Goal: Communication & Community: Answer question/provide support

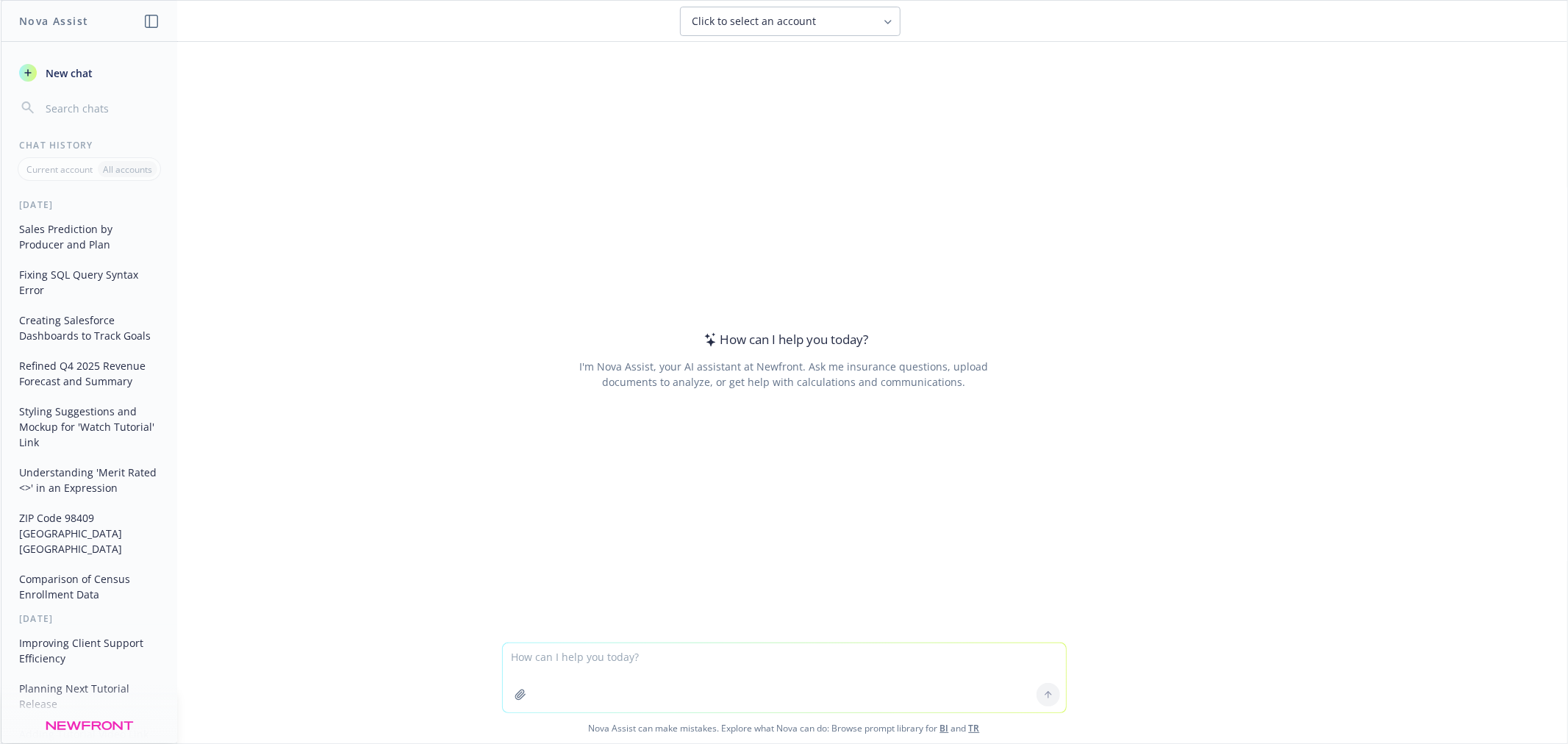
click at [97, 252] on button "Sales Prediction by Producer and Plan" at bounding box center [89, 237] width 153 height 40
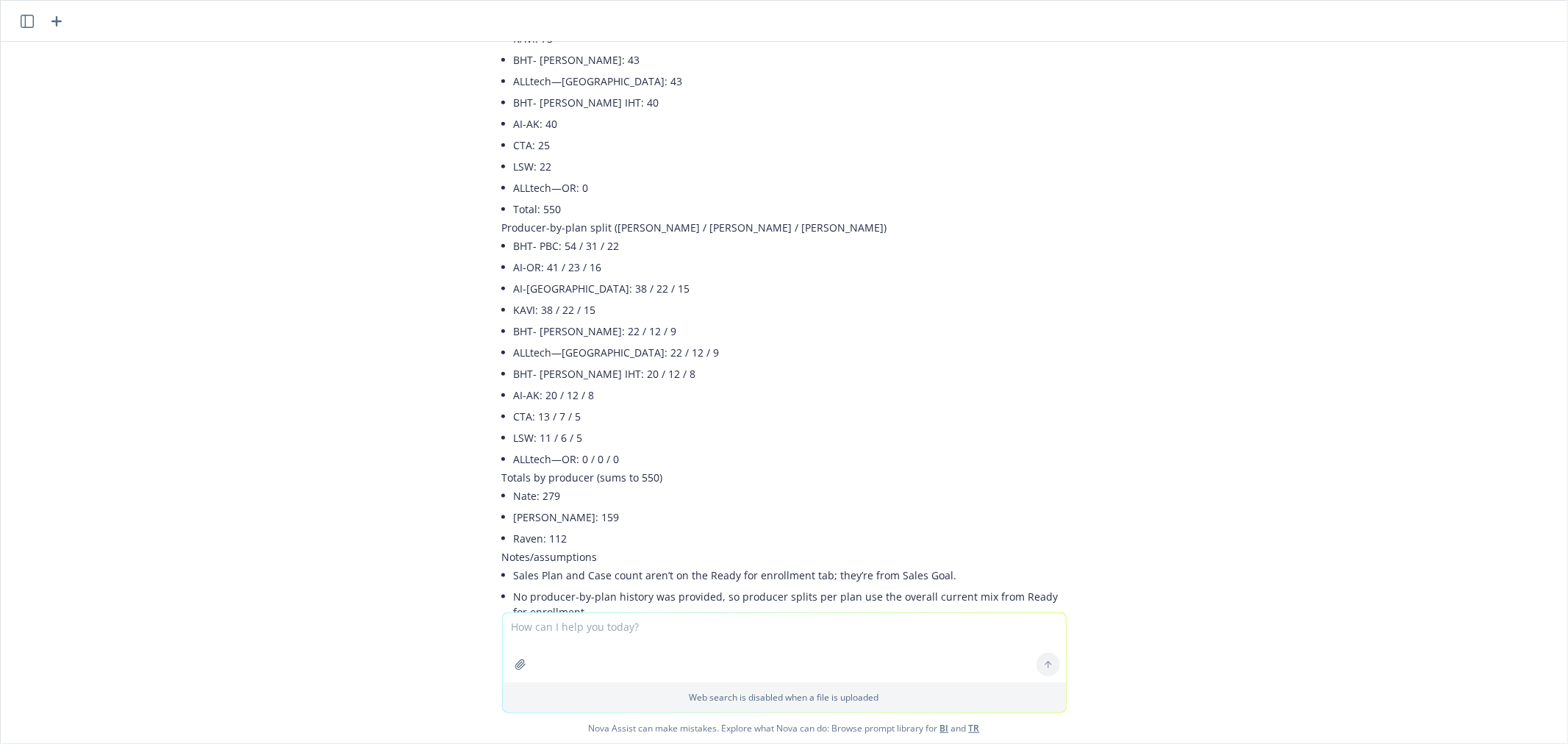
scroll to position [1414, 0]
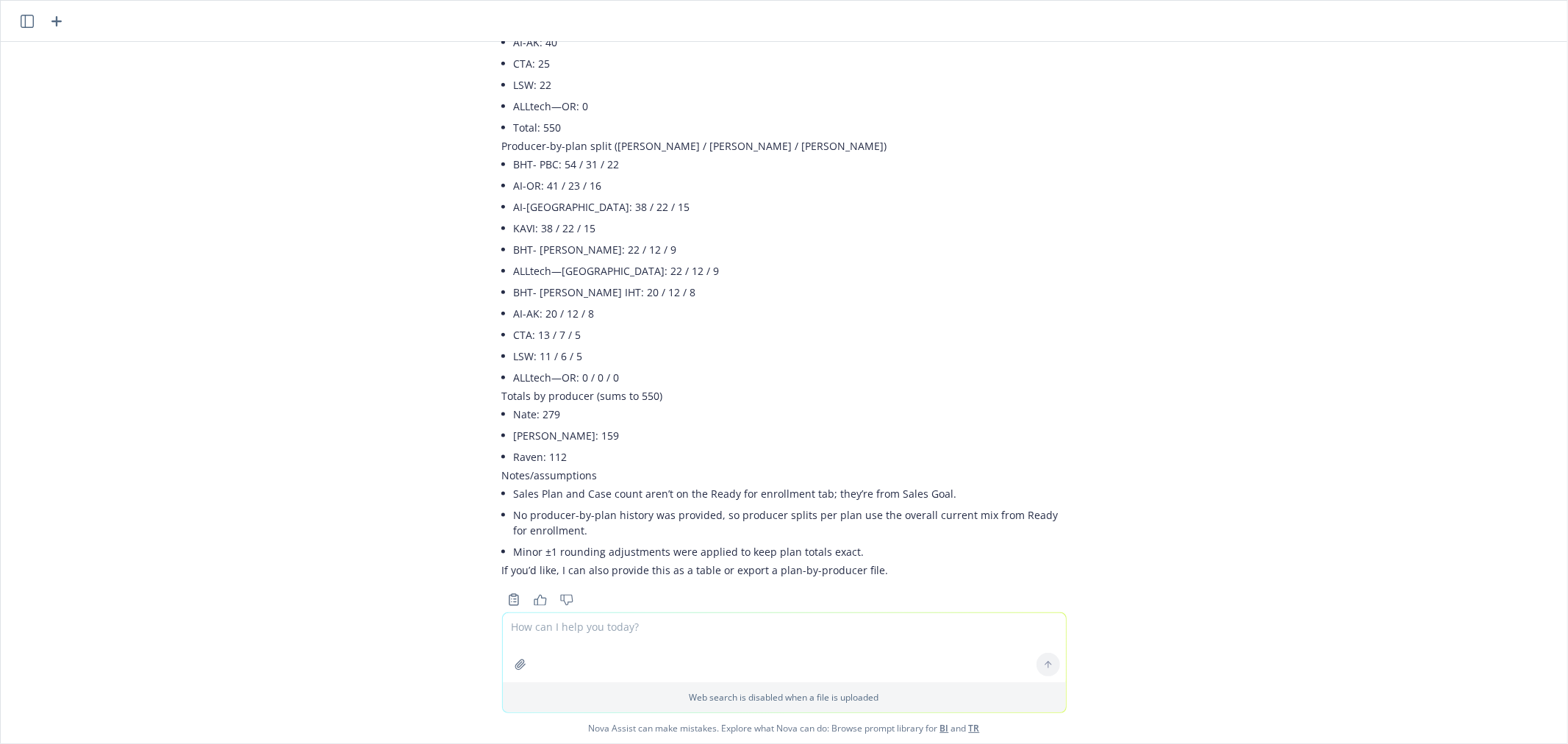
click at [707, 656] on textarea at bounding box center [784, 647] width 564 height 69
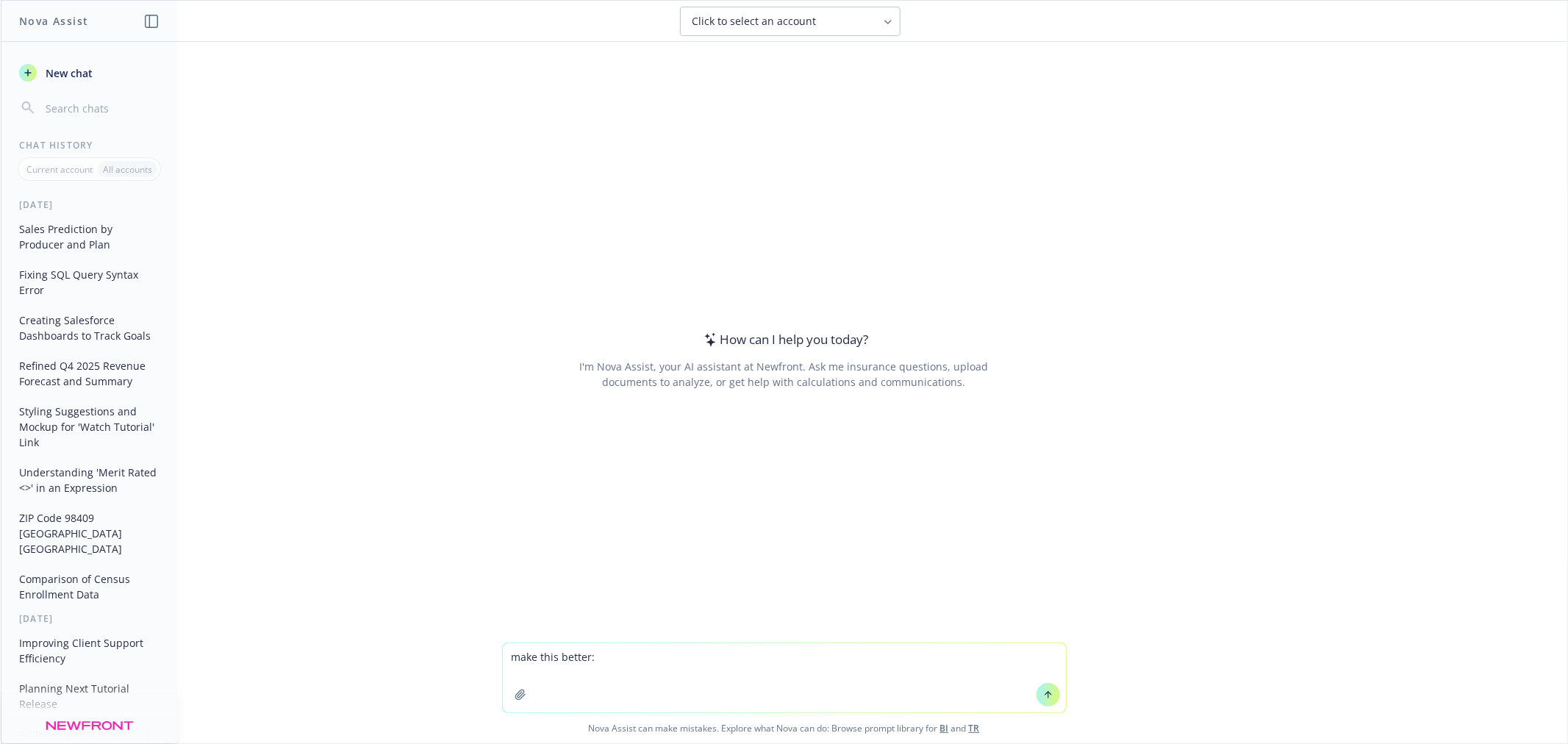
type textarea "make this better: [PERSON_NAME] divided the 550-sales goal by sales rep based o…"
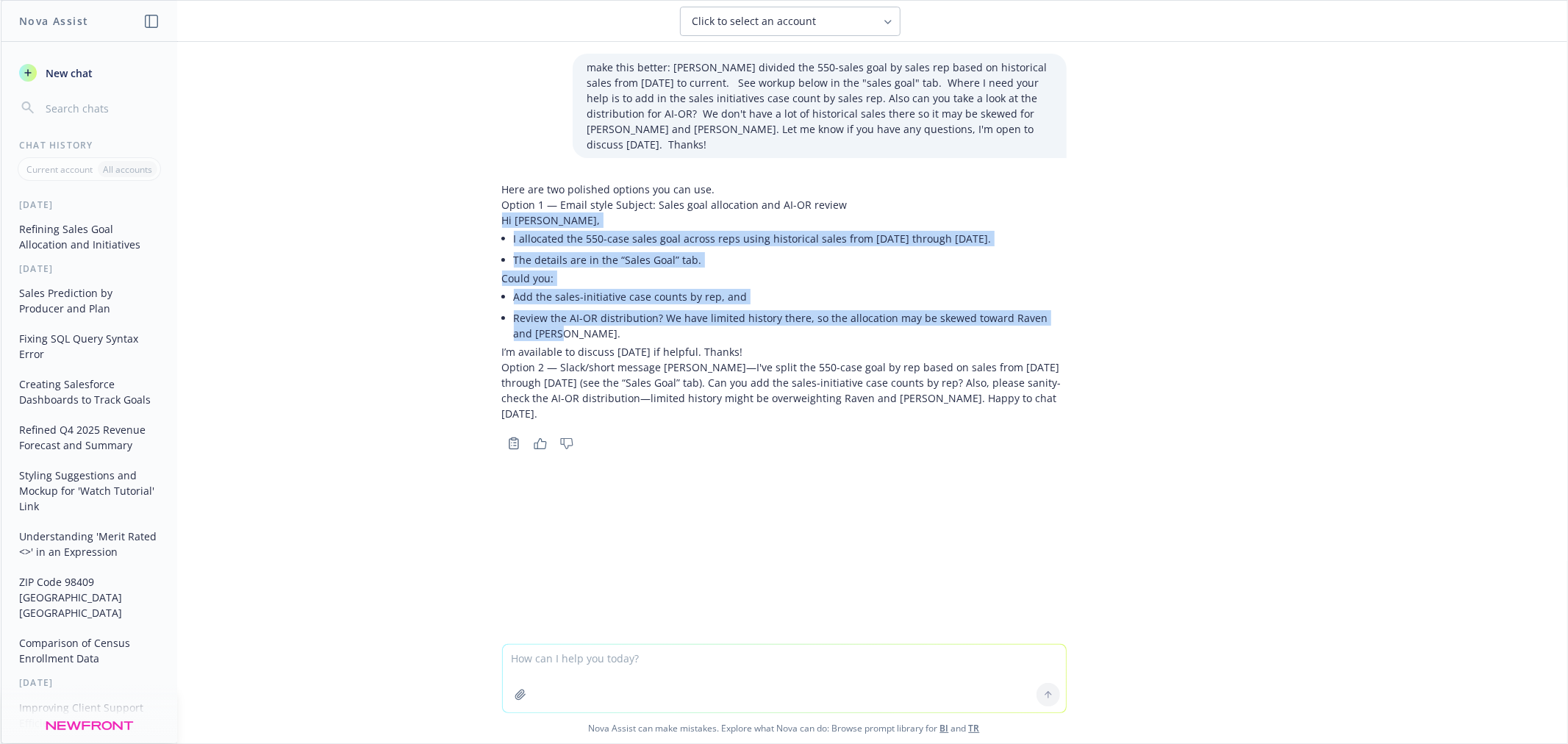
drag, startPoint x: 534, startPoint y: 306, endPoint x: 481, endPoint y: 210, distance: 109.7
click at [481, 210] on div "make this better: Nate - I divided the 550-sales goal by sales rep based on his…" at bounding box center [784, 342] width 1567 height 602
copy div "Hi Nate, I allocated the 550-case sales goal across reps using historical sales…"
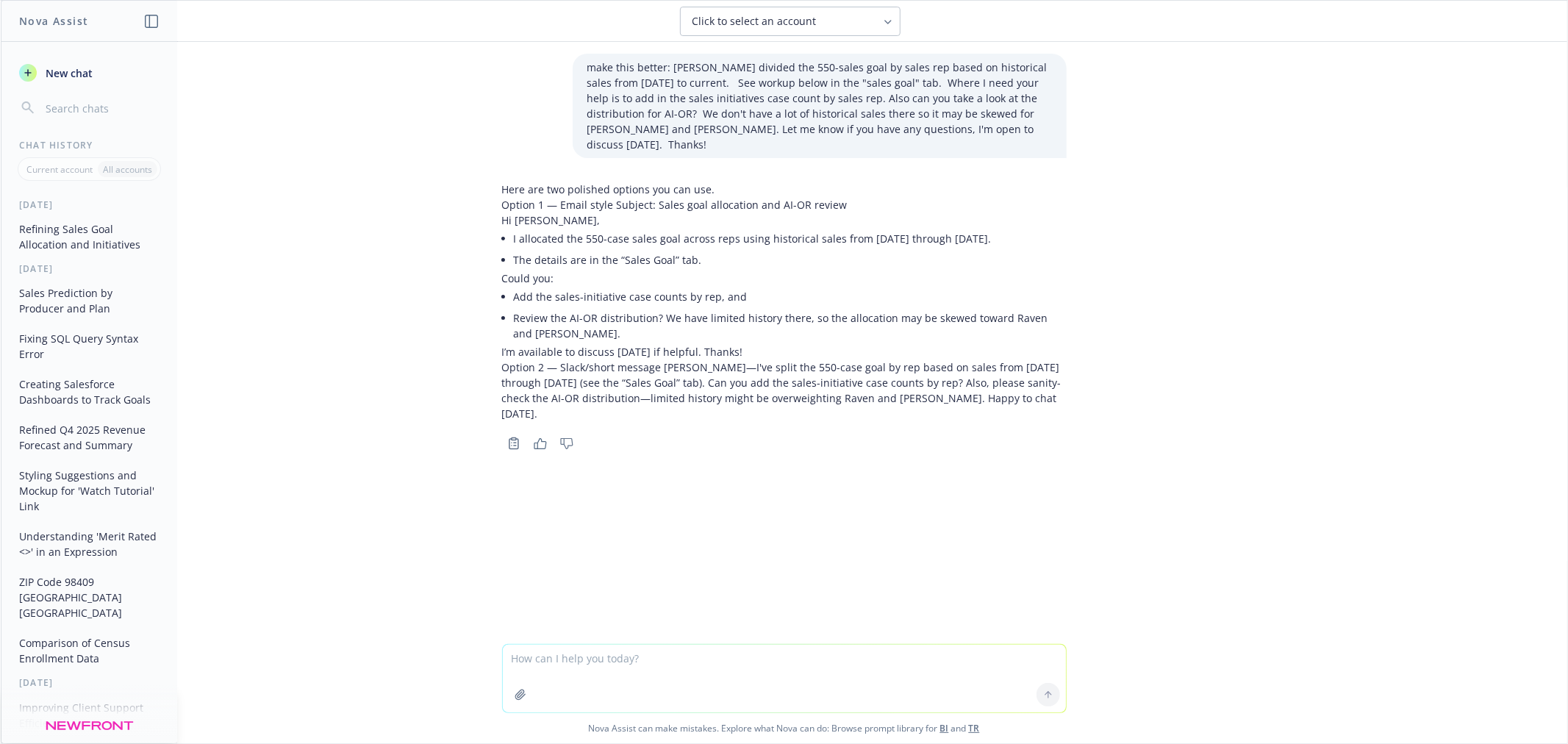
click at [1332, 391] on div "make this better: Nate - I divided the 550-sales goal by sales rep based on his…" at bounding box center [784, 342] width 1567 height 602
click at [765, 344] on p "I’m available to discuss today if helpful. Thanks!" at bounding box center [784, 352] width 564 height 16
drag, startPoint x: 750, startPoint y: 335, endPoint x: 461, endPoint y: 332, distance: 289.0
click at [461, 332] on div "make this better: Nate - I divided the 550-sales goal by sales rep based on his…" at bounding box center [784, 342] width 1567 height 602
copy p "I’m available to discuss today if helpful. Thanks!"
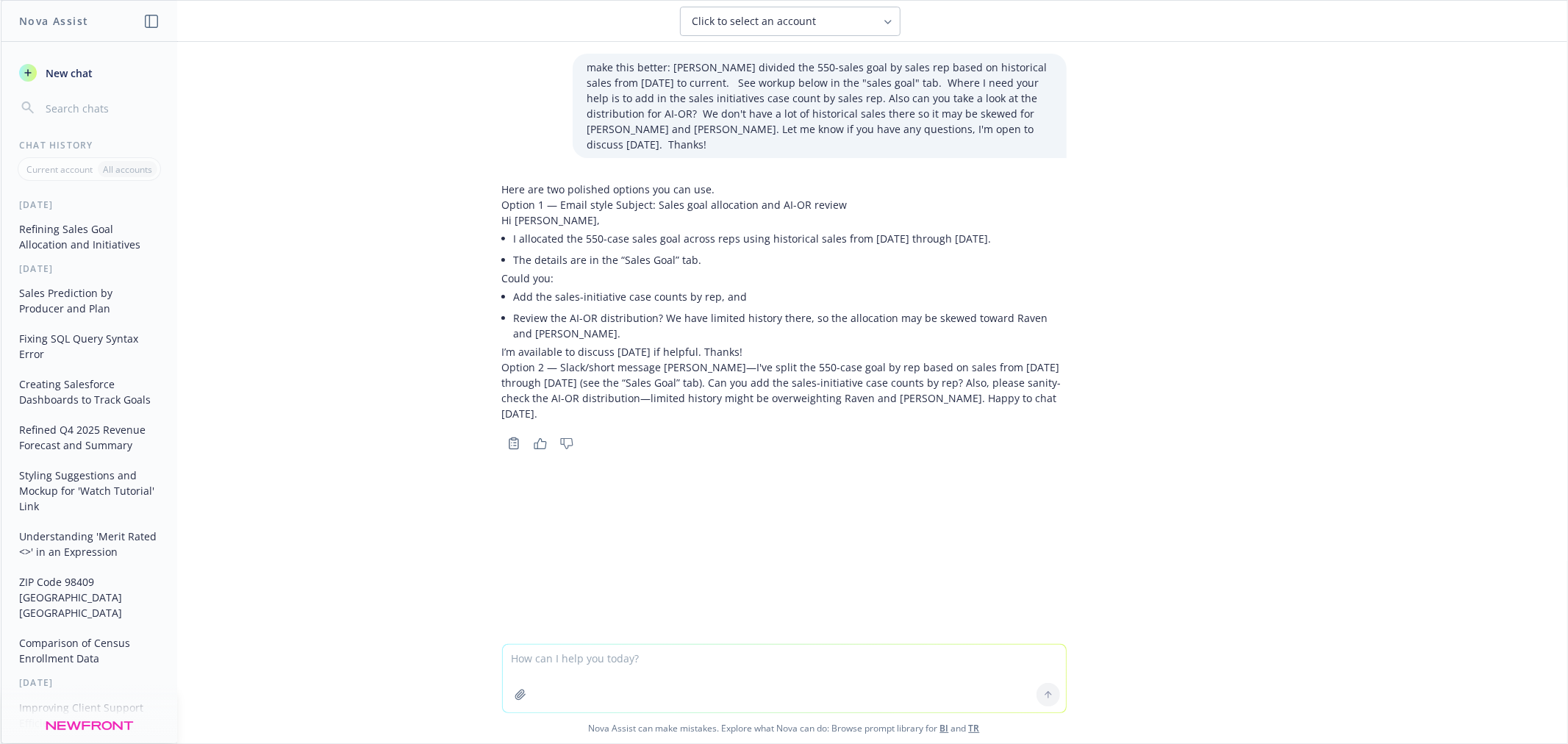
click at [391, 102] on div "make this better: Nate - I divided the 550-sales goal by sales rep based on his…" at bounding box center [784, 342] width 1567 height 602
